Goal: Feedback & Contribution: Contribute content

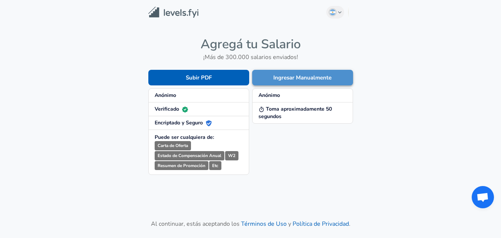
click at [288, 83] on button "Ingresar Manualmente" at bounding box center [302, 78] width 101 height 16
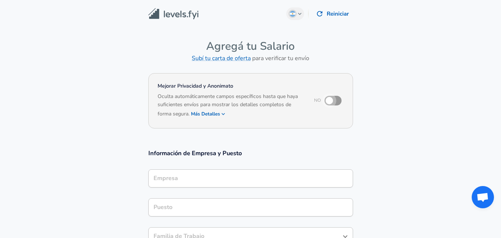
click at [331, 103] on input "checkbox" at bounding box center [329, 100] width 42 height 14
click at [329, 105] on input "checkbox" at bounding box center [329, 100] width 42 height 14
checkbox input "true"
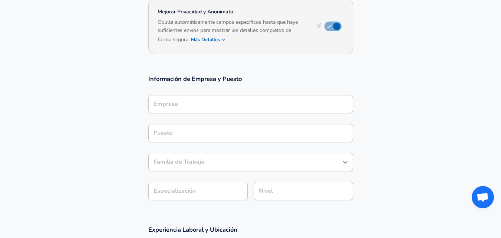
click at [212, 154] on div "Familia de Trabajo" at bounding box center [250, 162] width 205 height 18
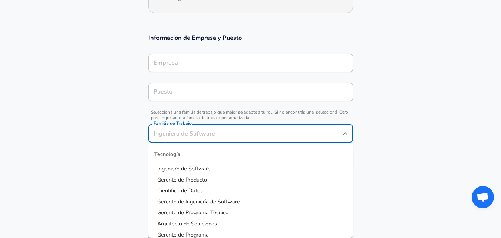
scroll to position [126, 0]
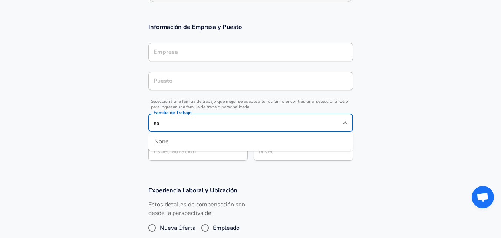
type input "a"
type input "c"
click at [231, 151] on div "Administration" at bounding box center [250, 144] width 205 height 18
click at [226, 158] on li "Asistente Adm inistrativo" at bounding box center [250, 157] width 205 height 11
type input "Asistente Administrativo"
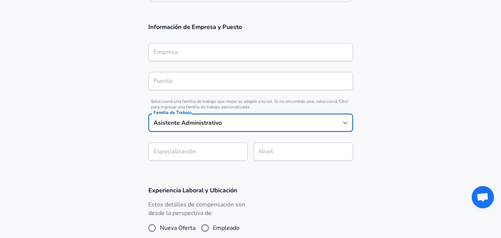
click at [226, 158] on form "Mejorar Privacidad y Anonimato Sí Oculta automáticamente campos específicos has…" at bounding box center [250, 126] width 501 height 362
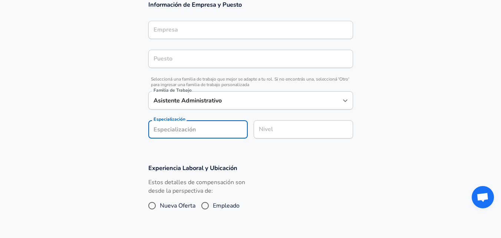
click at [234, 131] on input "Especialización" at bounding box center [197, 129] width 99 height 18
click at [205, 207] on input "Empleado" at bounding box center [205, 205] width 16 height 12
radio input "true"
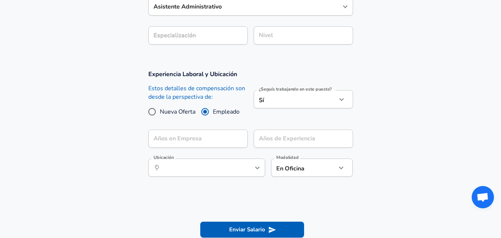
scroll to position [259, 0]
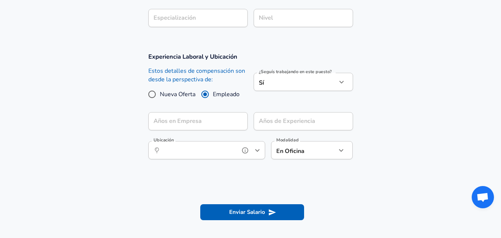
click at [235, 150] on input "Ubicación" at bounding box center [198, 149] width 76 height 11
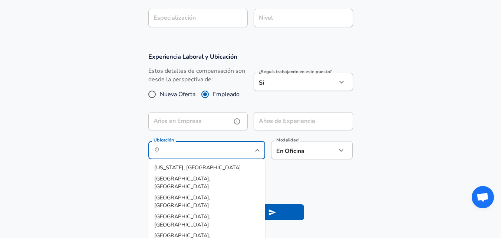
click at [218, 124] on input "Años en Empresa" at bounding box center [189, 121] width 83 height 18
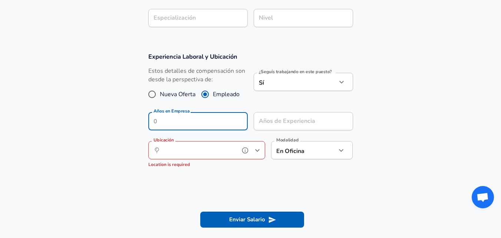
click at [209, 145] on div "Ubicación ​ Ubicación Location is required" at bounding box center [206, 153] width 117 height 36
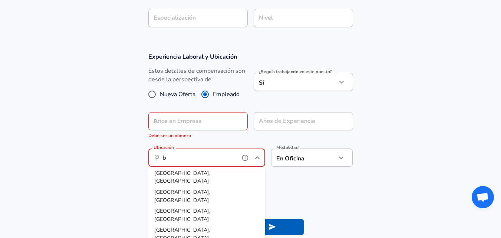
scroll to position [0, 0]
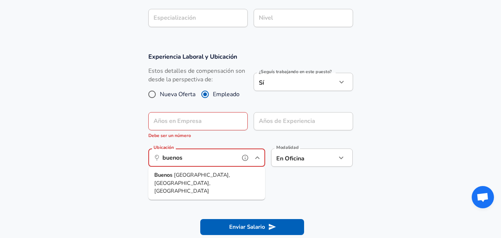
click at [227, 180] on ul "[GEOGRAPHIC_DATA], [GEOGRAPHIC_DATA], [GEOGRAPHIC_DATA]" at bounding box center [206, 182] width 117 height 33
click at [226, 176] on li "[GEOGRAPHIC_DATA], [GEOGRAPHIC_DATA], [GEOGRAPHIC_DATA]" at bounding box center [206, 182] width 117 height 27
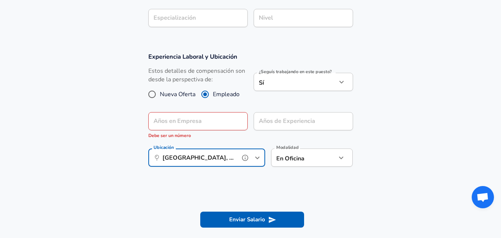
type input "[GEOGRAPHIC_DATA], [GEOGRAPHIC_DATA], [GEOGRAPHIC_DATA]"
click at [299, 117] on input "Años de Experiencia" at bounding box center [294, 121] width 83 height 18
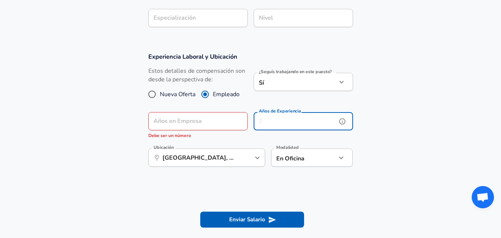
click at [316, 120] on input "Años de Experiencia" at bounding box center [294, 121] width 83 height 18
type input "0"
type input "6"
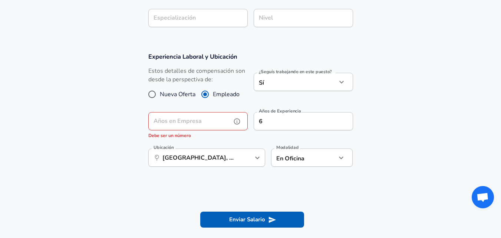
click at [213, 125] on input "Años en Empresa" at bounding box center [189, 121] width 83 height 18
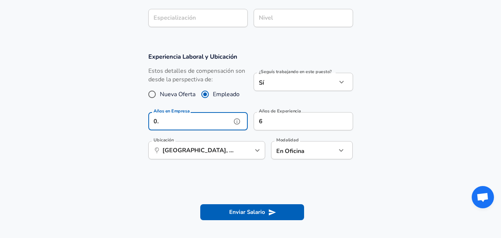
type input "0"
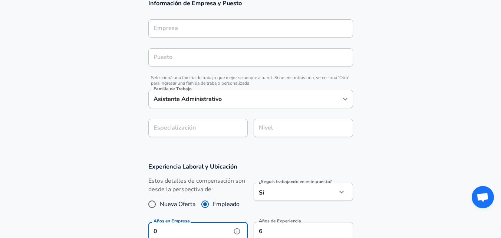
scroll to position [111, 0]
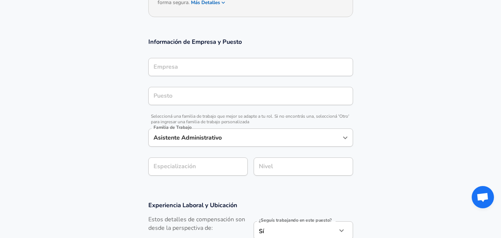
type input "0"
click at [214, 163] on input "Especialización" at bounding box center [197, 166] width 99 height 18
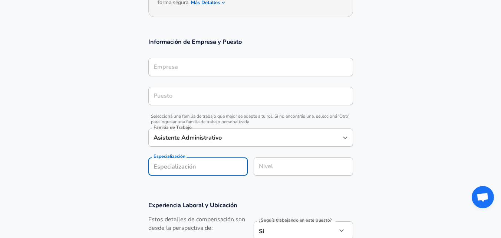
click at [266, 168] on div "[PERSON_NAME]" at bounding box center [302, 167] width 99 height 20
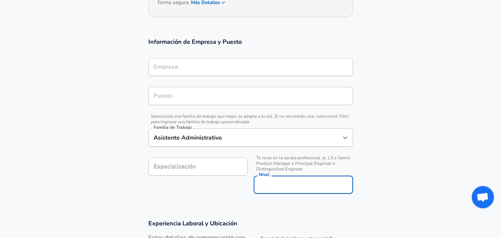
scroll to position [126, 0]
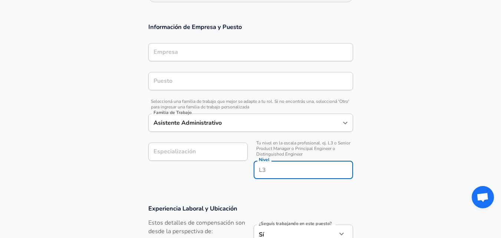
type input "1"
type input "Junior"
click at [198, 147] on input "Especialización" at bounding box center [197, 151] width 99 height 18
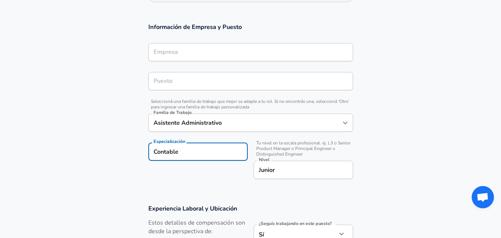
type input "Contable"
click at [206, 189] on section "Información de Empresa y Puesto Empresa Empresa Puesto Puesto Seleccioná una fa…" at bounding box center [250, 104] width 501 height 181
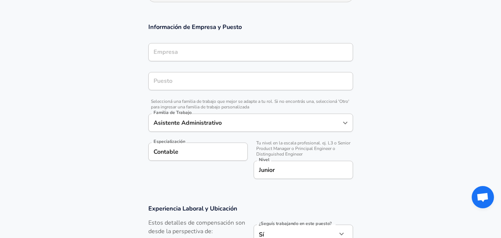
scroll to position [0, 0]
click at [187, 79] on input "Puesto" at bounding box center [251, 80] width 198 height 11
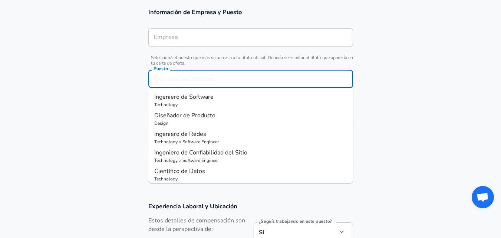
type input "a"
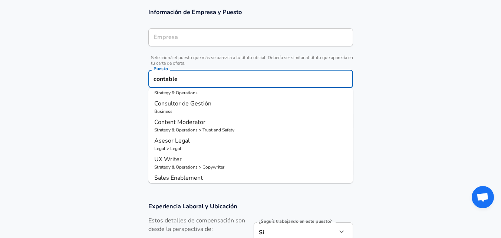
scroll to position [96, 0]
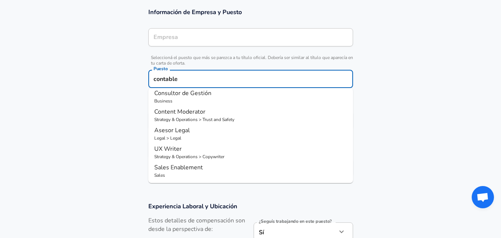
drag, startPoint x: 204, startPoint y: 80, endPoint x: 102, endPoint y: 79, distance: 101.9
click at [104, 79] on section "Información de Empresa y Puesto Empresa Empresa Seleccioná el puesto que más se…" at bounding box center [250, 96] width 501 height 194
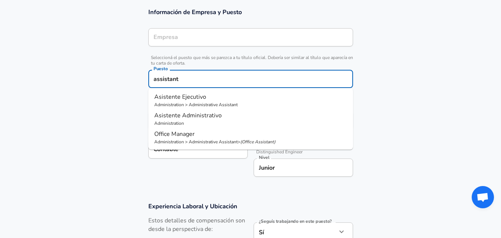
click at [209, 117] on span "Asistente Administrativo" at bounding box center [187, 115] width 67 height 8
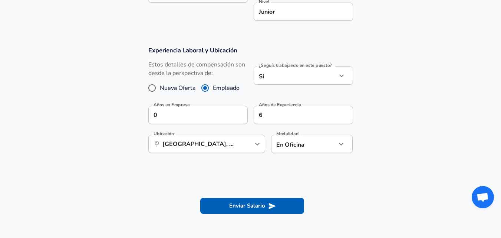
scroll to position [0, 0]
type input "Asistente Administrativo"
click at [242, 203] on button "Enviar Salario" at bounding box center [252, 206] width 104 height 16
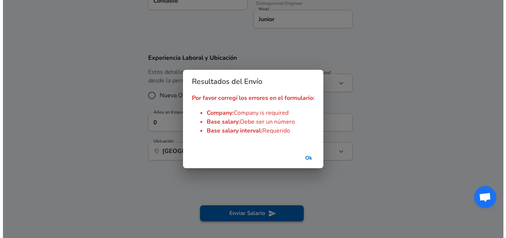
scroll to position [304, 0]
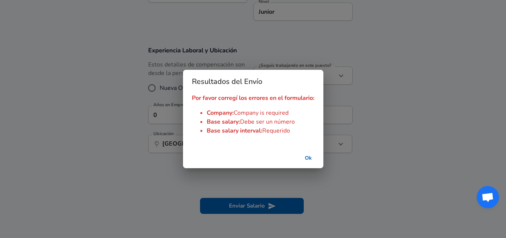
click at [311, 161] on button "Ok" at bounding box center [309, 158] width 24 height 14
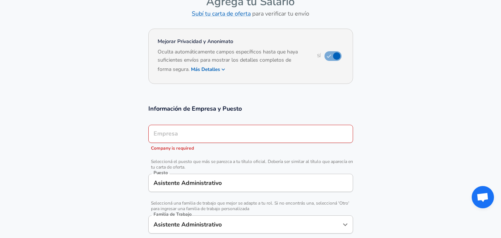
click at [235, 132] on input "Empresa" at bounding box center [251, 133] width 198 height 11
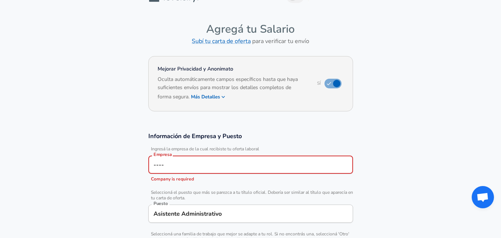
scroll to position [0, 0]
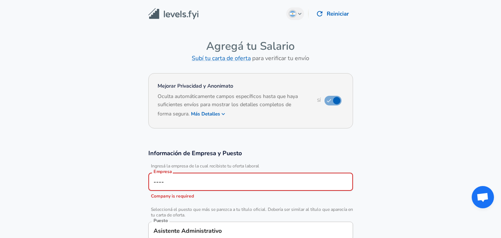
type input "----"
click at [228, 42] on h4 "Agregá tu Salario" at bounding box center [250, 46] width 205 height 14
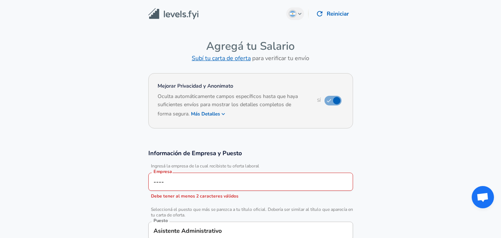
click at [228, 61] on link "Subí tu carta de oferta" at bounding box center [221, 58] width 59 height 8
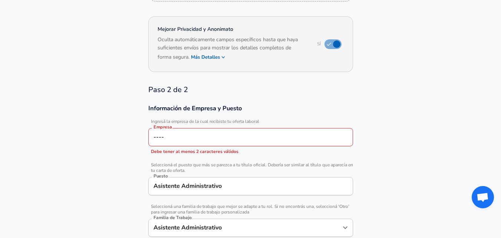
scroll to position [148, 0]
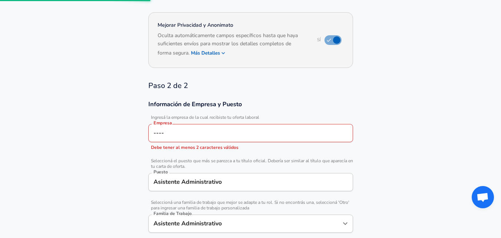
scroll to position [445, 0]
